Goal: Information Seeking & Learning: Understand process/instructions

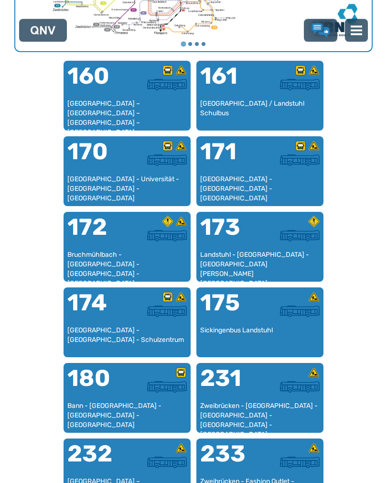
scroll to position [593, 0]
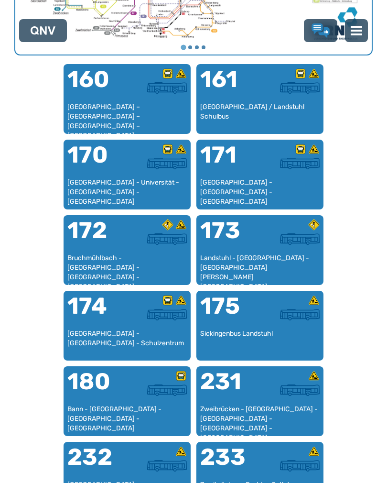
click at [114, 107] on div "[GEOGRAPHIC_DATA] – [GEOGRAPHIC_DATA] – [GEOGRAPHIC_DATA] – [GEOGRAPHIC_DATA] –…" at bounding box center [127, 116] width 120 height 28
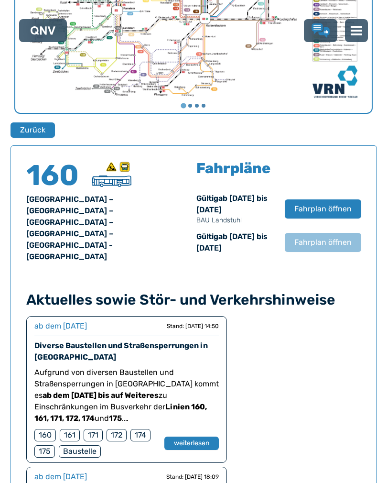
scroll to position [537, 0]
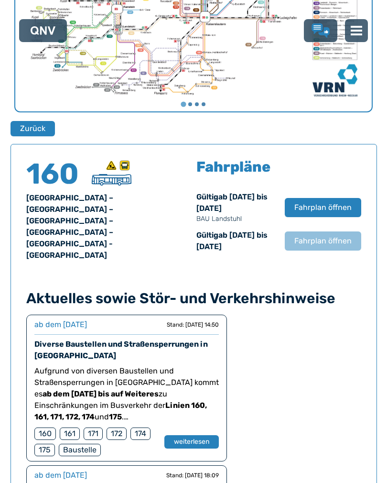
click at [342, 206] on span "Fahrplan öffnen" at bounding box center [323, 207] width 57 height 11
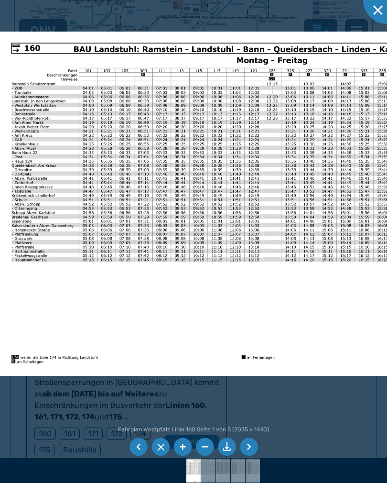
click at [213, 180] on img at bounding box center [243, 204] width 487 height 344
click at [7, 137] on img at bounding box center [243, 204] width 487 height 344
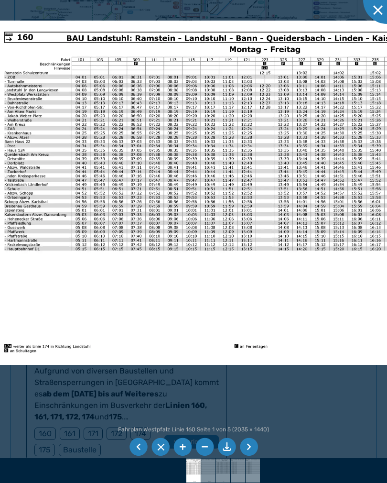
click at [259, 155] on img at bounding box center [236, 193] width 487 height 344
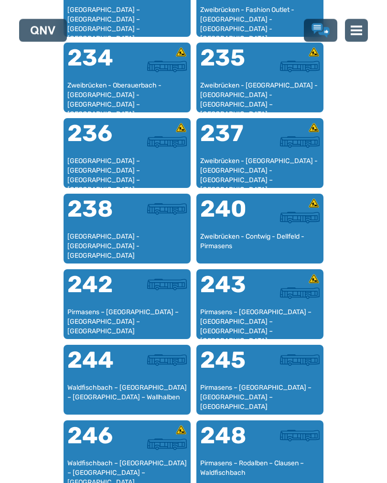
scroll to position [1069, 0]
click at [125, 379] on div "244" at bounding box center [97, 366] width 60 height 34
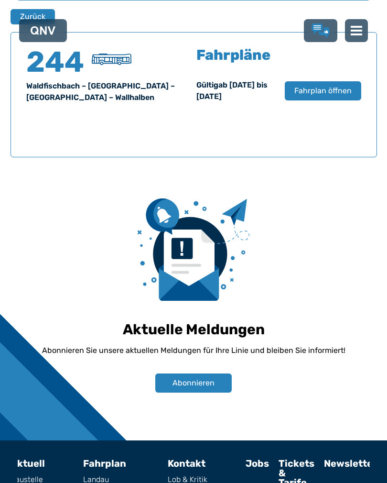
scroll to position [655, 0]
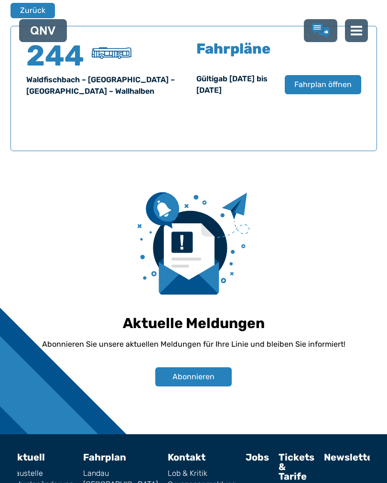
click at [27, 10] on button "Zurück" at bounding box center [33, 10] width 44 height 15
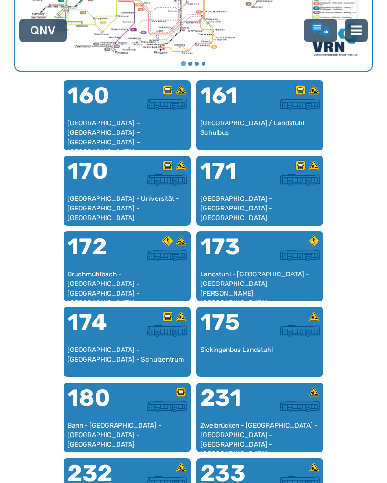
scroll to position [579, 0]
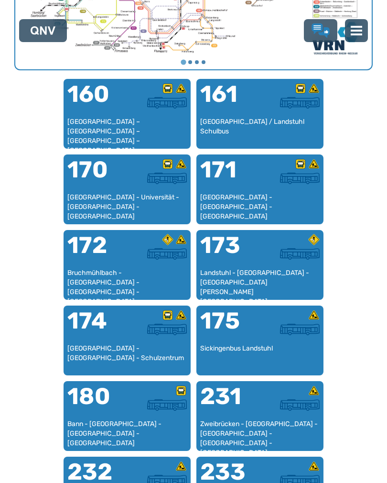
click at [148, 120] on div "[GEOGRAPHIC_DATA] – [GEOGRAPHIC_DATA] – [GEOGRAPHIC_DATA] – [GEOGRAPHIC_DATA] –…" at bounding box center [127, 131] width 120 height 28
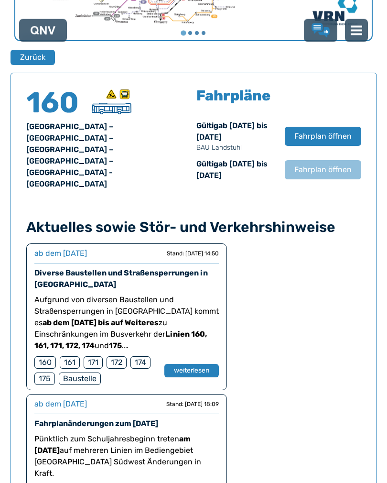
scroll to position [589, 0]
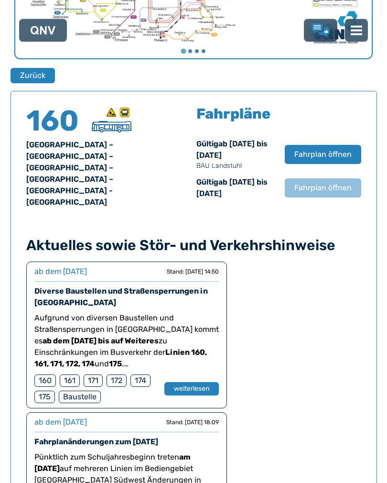
click at [332, 160] on span "Fahrplan öffnen" at bounding box center [323, 154] width 57 height 11
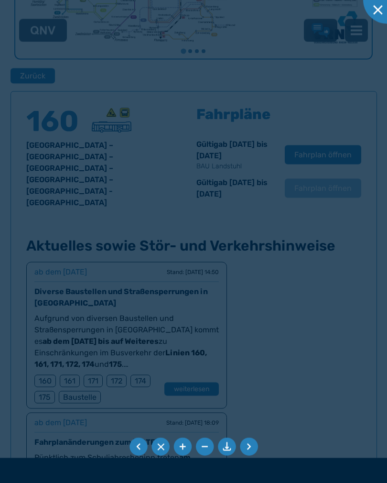
scroll to position [590, 0]
